Goal: Task Accomplishment & Management: Manage account settings

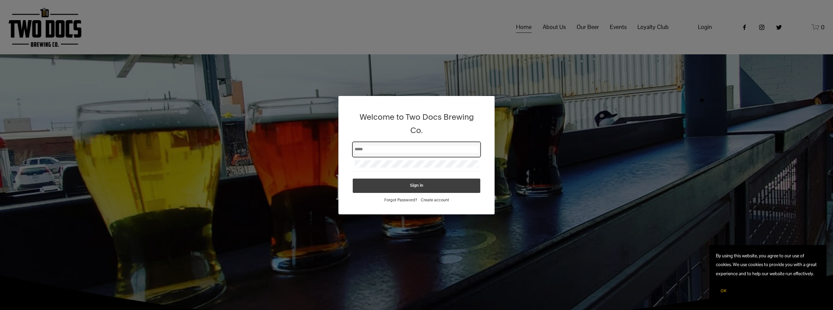
type input "**********"
click at [397, 184] on button "Sign in" at bounding box center [417, 186] width 128 height 14
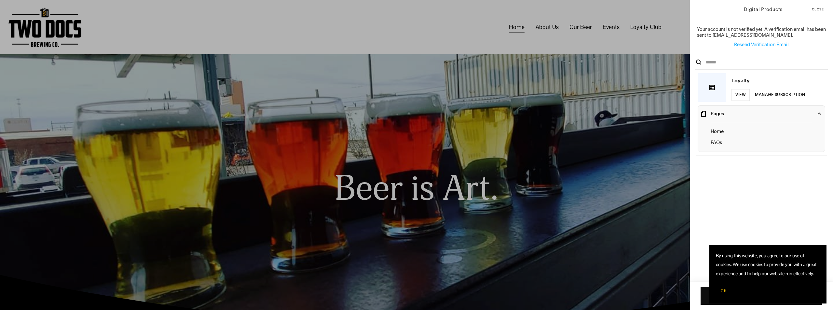
click at [724, 292] on span "OK" at bounding box center [724, 290] width 6 height 5
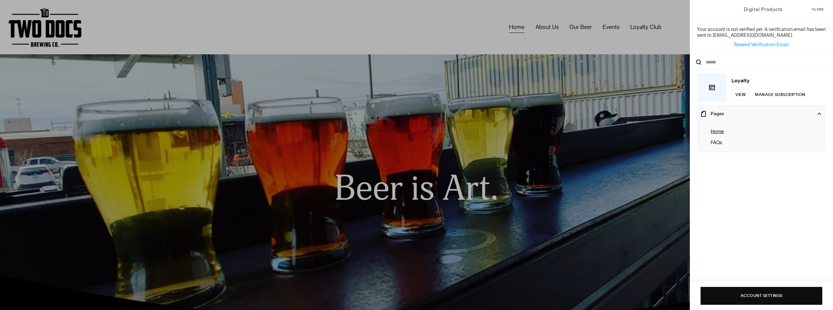
click at [720, 129] on p "Home" at bounding box center [762, 131] width 102 height 7
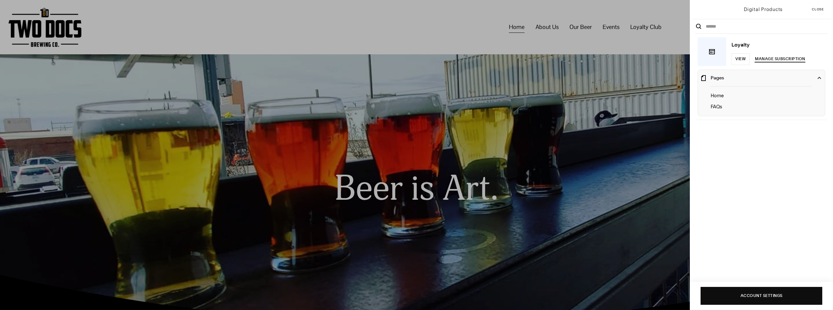
click at [776, 58] on span "manage subscription" at bounding box center [780, 59] width 50 height 7
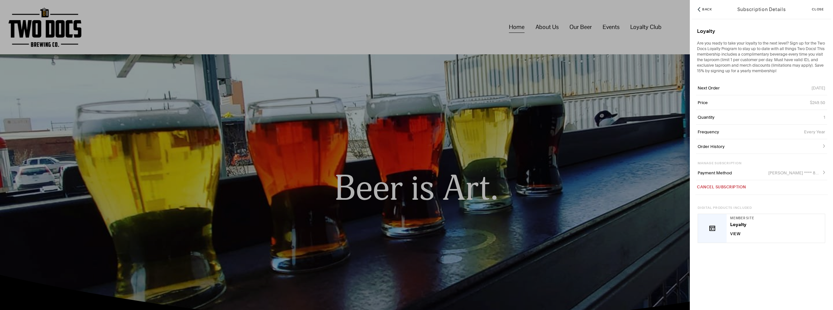
click at [823, 8] on span "Close" at bounding box center [818, 9] width 12 height 3
